Goal: Find specific page/section: Find specific page/section

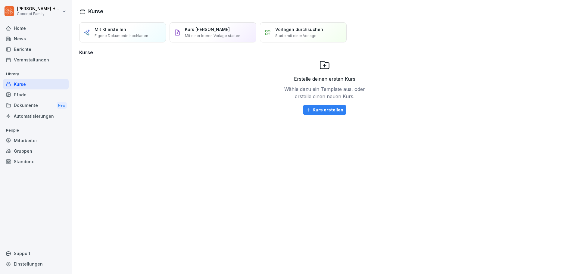
click at [24, 53] on div "Berichte" at bounding box center [36, 49] width 66 height 11
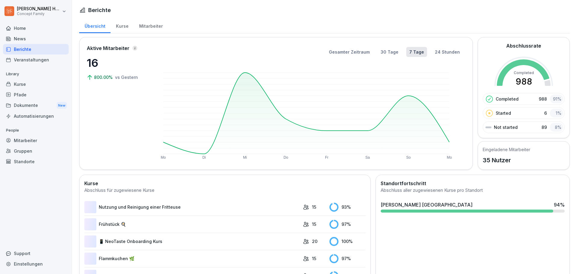
click at [23, 52] on div "Berichte" at bounding box center [36, 49] width 66 height 11
click at [156, 30] on div "Mitarbeiter" at bounding box center [151, 25] width 34 height 15
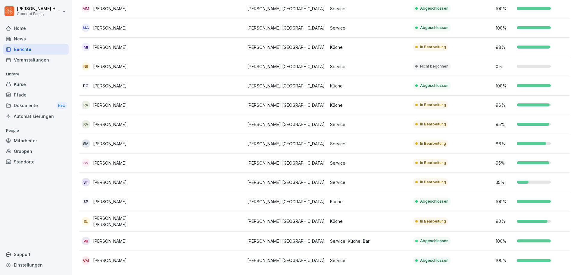
scroll to position [482, 0]
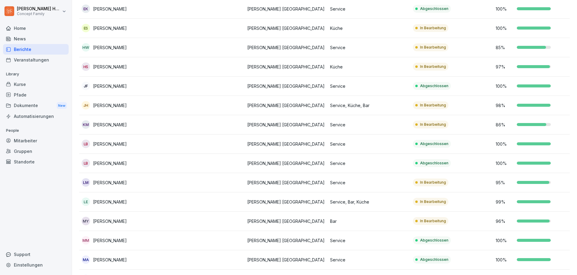
scroll to position [500, 0]
